Goal: Task Accomplishment & Management: Manage account settings

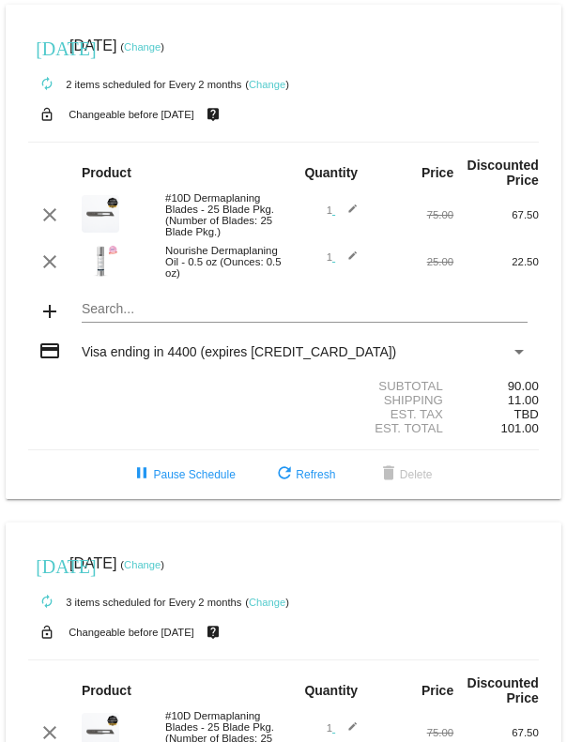
click at [273, 608] on link "Change" at bounding box center [267, 602] width 37 height 11
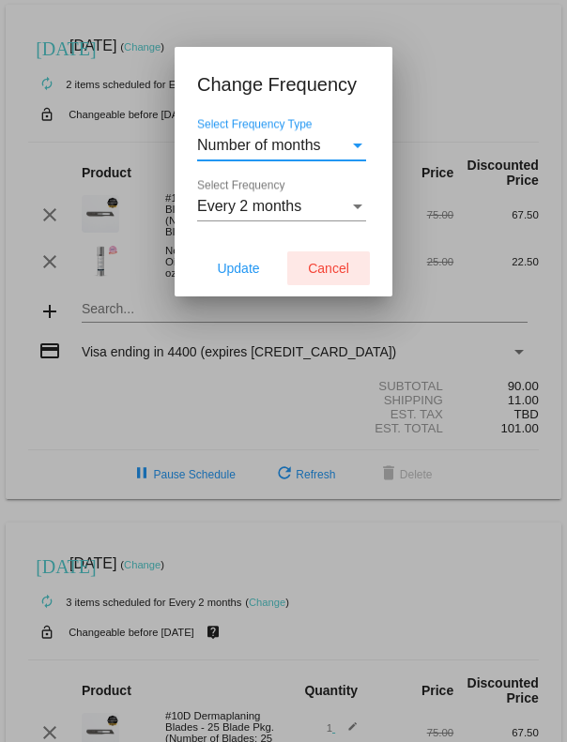
click at [320, 278] on button "Cancel" at bounding box center [328, 269] width 83 height 34
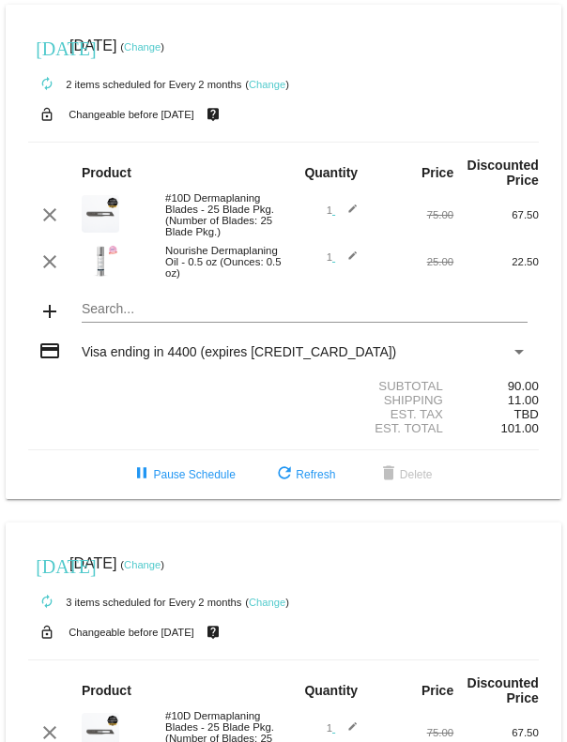
click at [160, 51] on link "Change" at bounding box center [142, 46] width 37 height 11
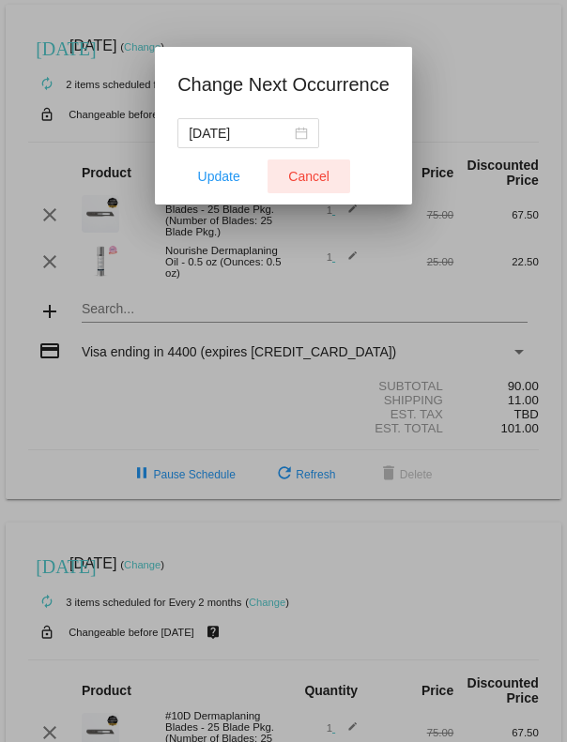
click at [309, 191] on button "Cancel" at bounding box center [308, 177] width 83 height 34
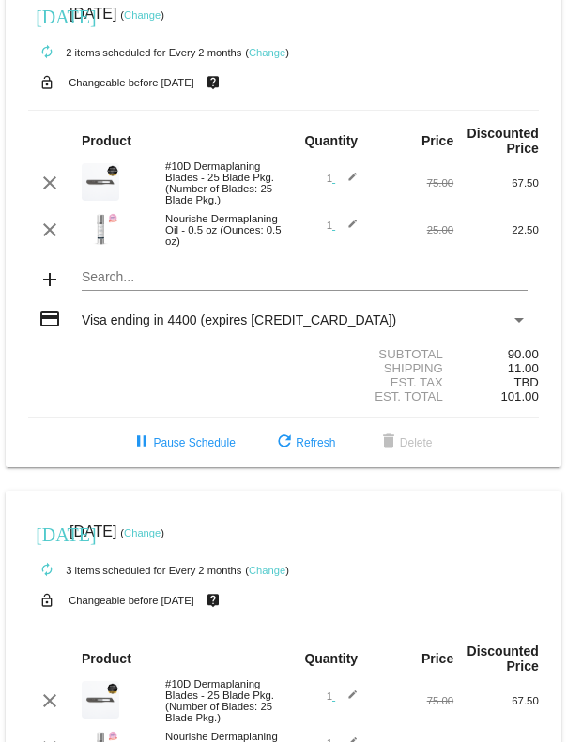
scroll to position [33, 0]
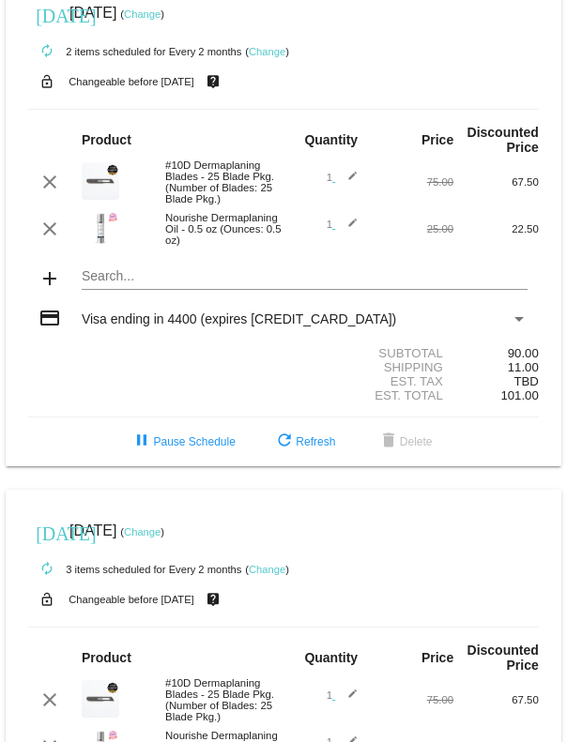
click at [160, 20] on link "Change" at bounding box center [142, 13] width 37 height 11
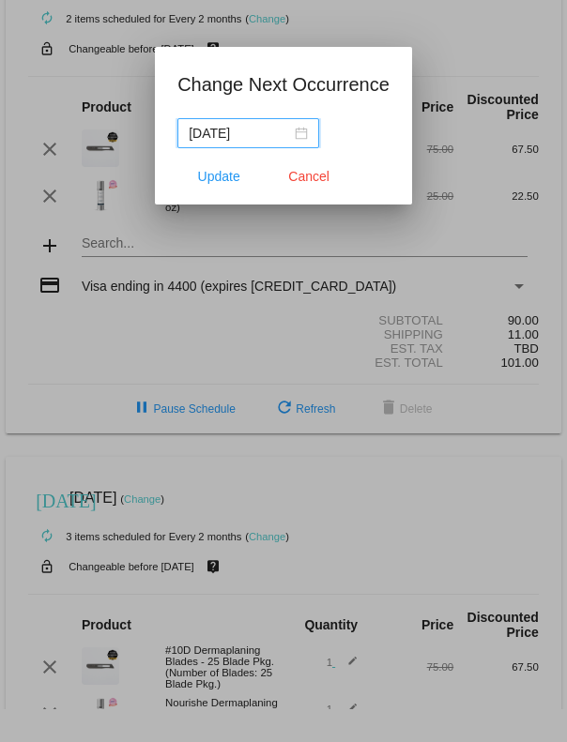
click at [264, 133] on input "[DATE]" at bounding box center [240, 133] width 102 height 21
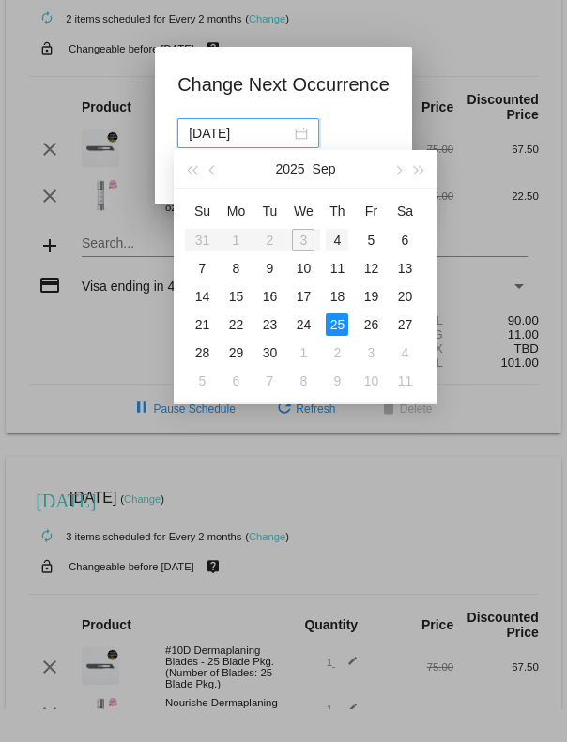
click at [340, 140] on div "4" at bounding box center [337, 240] width 23 height 23
type input "[DATE]"
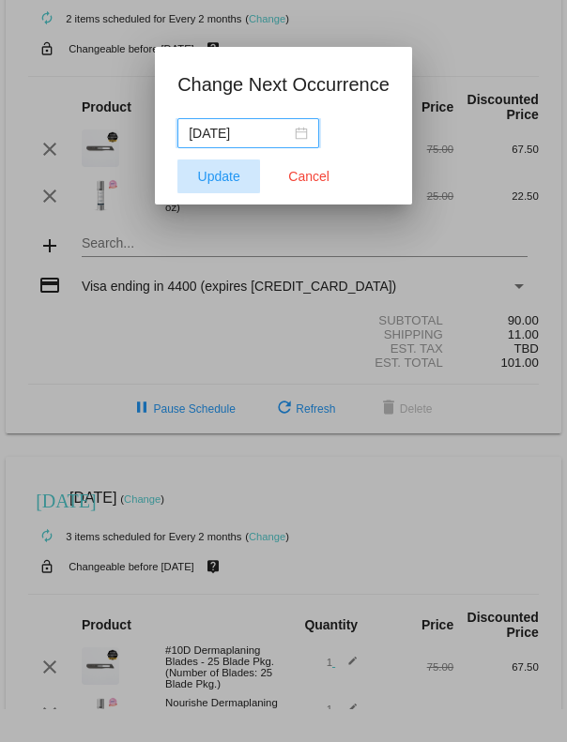
click at [236, 140] on span "Update" at bounding box center [219, 176] width 42 height 15
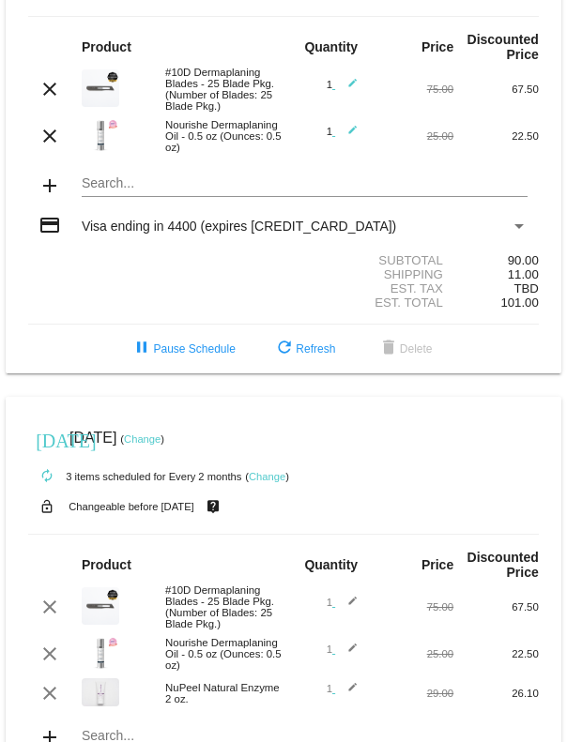
scroll to position [127, 0]
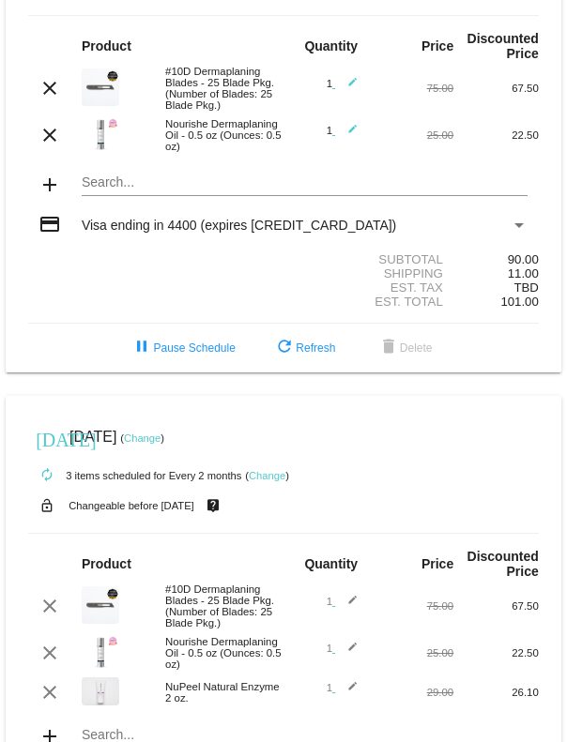
click at [528, 140] on div "Visa ending in 4400 (expires [CREDIT_CARD_DATA])" at bounding box center [304, 225] width 467 height 15
click at [518, 140] on div "Payment Method" at bounding box center [519, 225] width 17 height 15
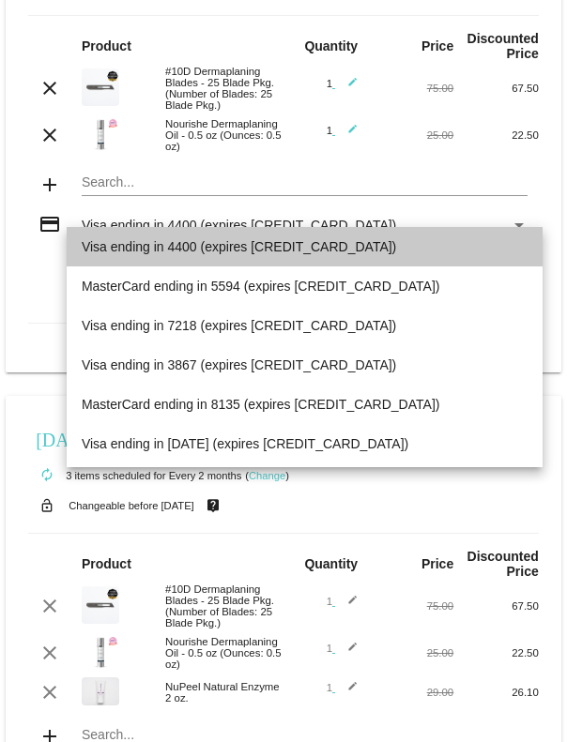
click at [482, 140] on span "Visa ending in 4400 (expires [CREDIT_CARD_DATA])" at bounding box center [305, 246] width 446 height 39
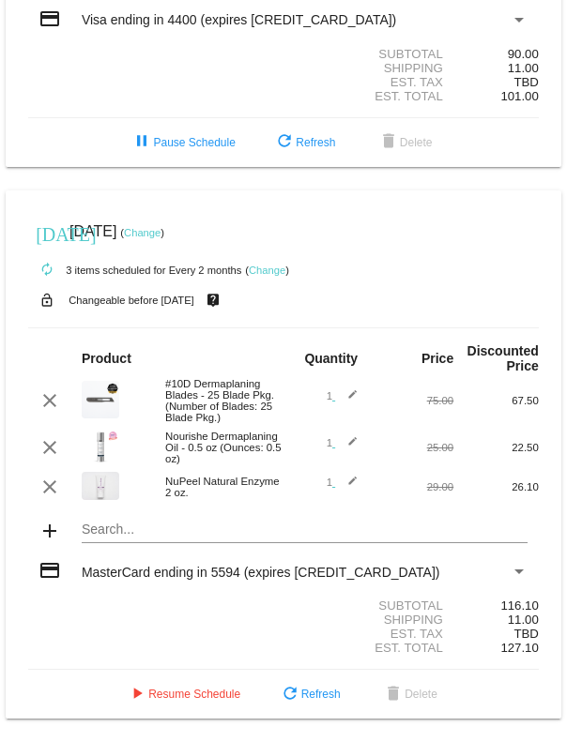
scroll to position [394, 0]
click at [420, 140] on span "delete Delete" at bounding box center [409, 694] width 55 height 13
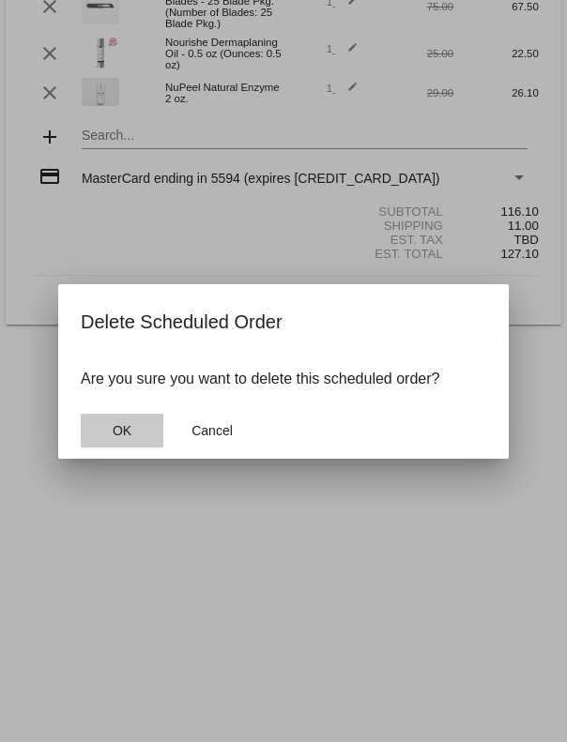
click at [127, 140] on span "OK" at bounding box center [122, 430] width 19 height 15
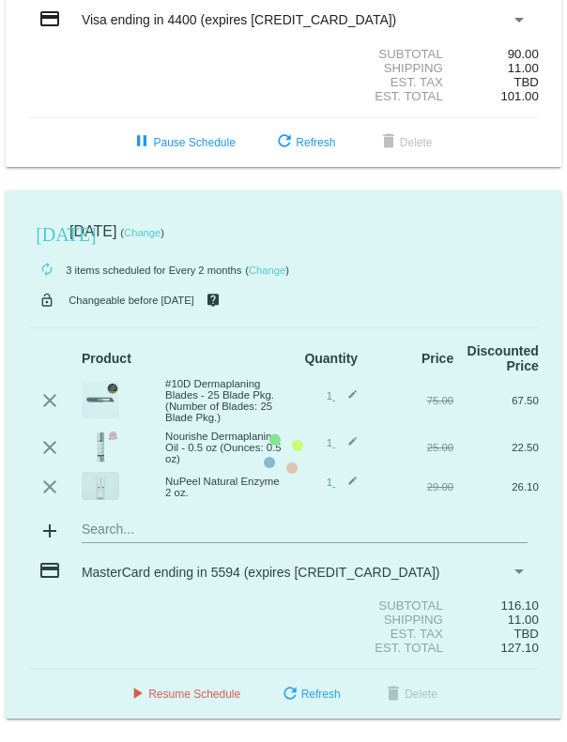
scroll to position [0, 0]
